Goal: Task Accomplishment & Management: Manage account settings

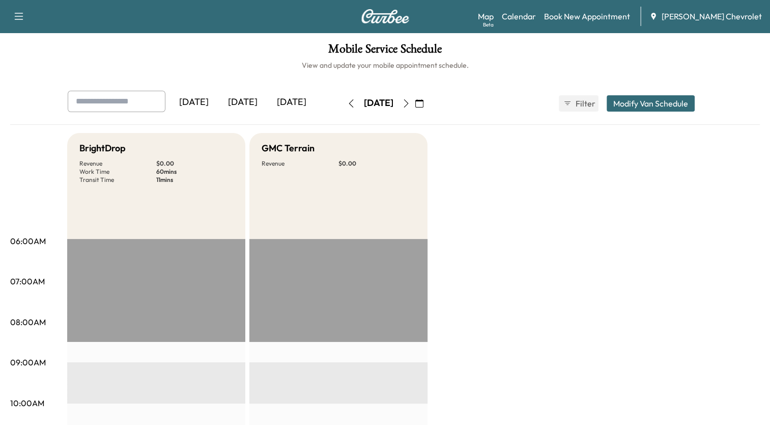
click at [424, 99] on icon "button" at bounding box center [419, 103] width 8 height 8
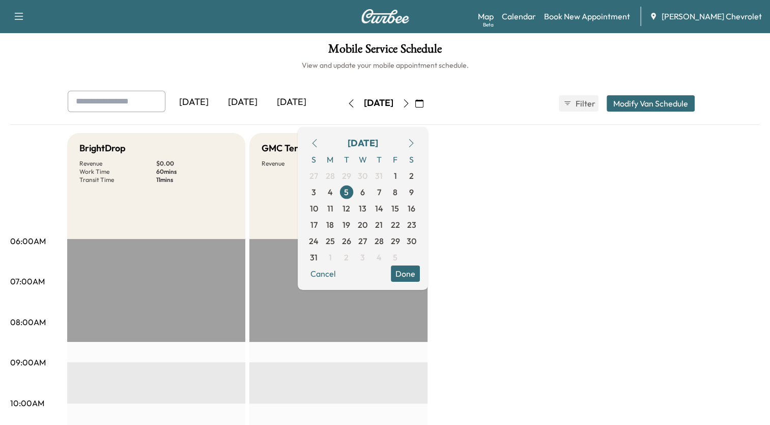
click at [413, 144] on icon "button" at bounding box center [411, 143] width 5 height 8
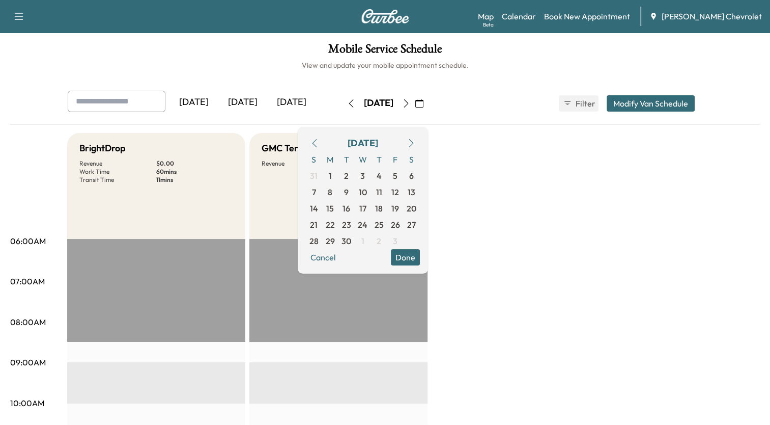
click at [413, 144] on icon "button" at bounding box center [411, 143] width 5 height 8
click at [367, 205] on span "15" at bounding box center [363, 208] width 8 height 12
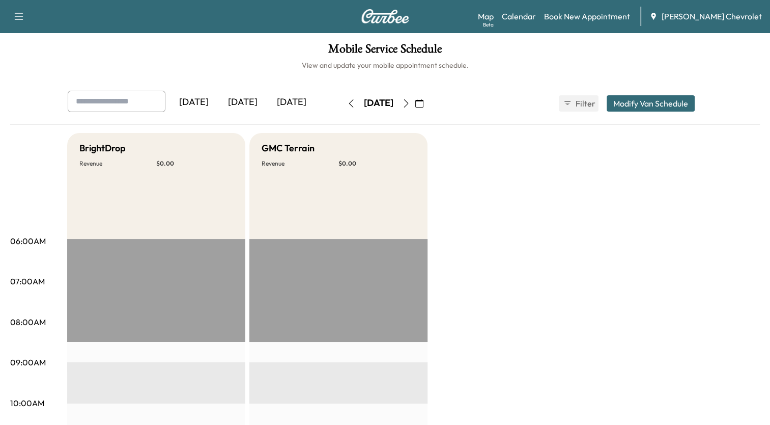
click at [347, 101] on icon "button" at bounding box center [351, 103] width 8 height 8
click at [347, 105] on icon "button" at bounding box center [351, 103] width 8 height 8
click at [410, 105] on icon "button" at bounding box center [406, 103] width 8 height 8
